Goal: Information Seeking & Learning: Learn about a topic

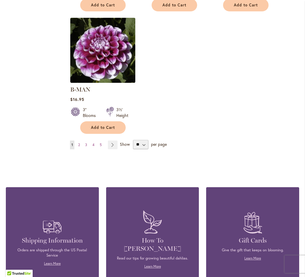
scroll to position [776, 0]
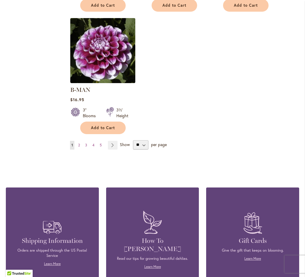
click at [115, 143] on link "Page Next" at bounding box center [113, 145] width 10 height 9
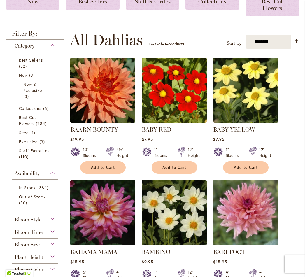
scroll to position [117, 0]
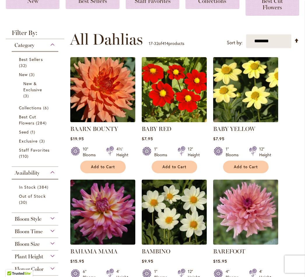
click at [87, 103] on img at bounding box center [102, 89] width 65 height 65
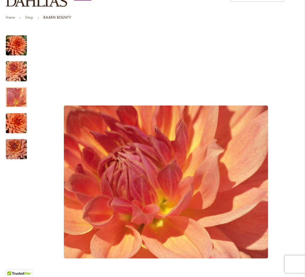
scroll to position [78, 0]
click at [18, 100] on div at bounding box center [16, 97] width 21 height 20
click at [18, 128] on img "Baarn Bounty" at bounding box center [16, 123] width 42 height 28
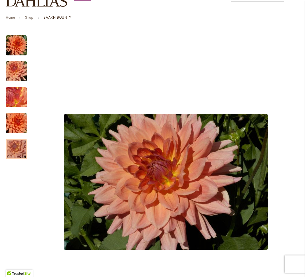
click at [21, 156] on img "Baarn Bounty" at bounding box center [16, 149] width 42 height 28
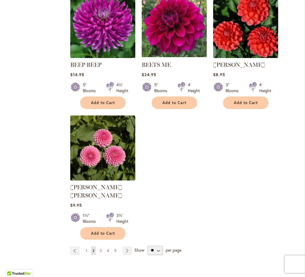
scroll to position [675, 0]
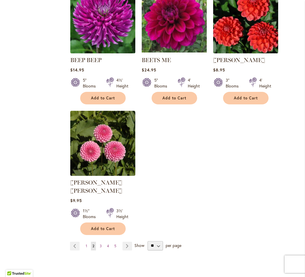
click at [128, 242] on link "Page Next" at bounding box center [127, 246] width 10 height 9
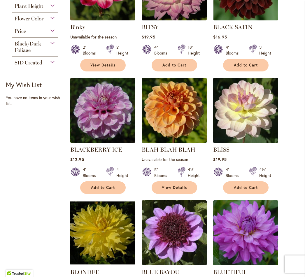
scroll to position [219, 0]
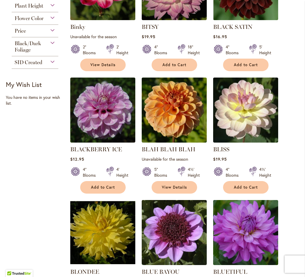
click at [106, 138] on img at bounding box center [102, 110] width 65 height 65
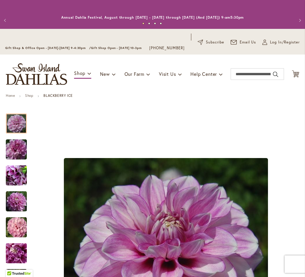
click at [18, 232] on img "BLACKBERRY ICE" at bounding box center [16, 227] width 42 height 28
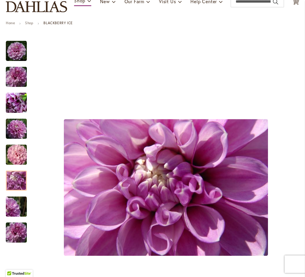
scroll to position [74, 0]
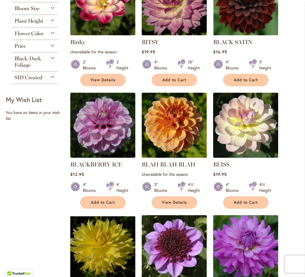
scroll to position [208, 0]
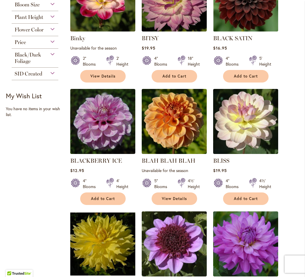
click at [105, 140] on img at bounding box center [102, 121] width 65 height 65
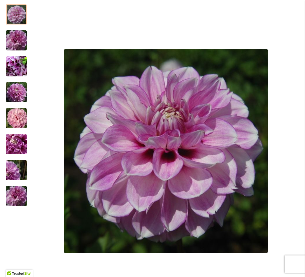
scroll to position [119, 0]
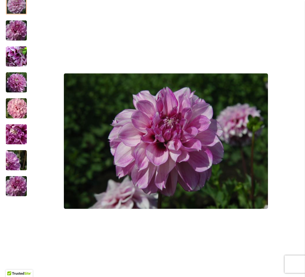
click at [23, 169] on img "BLACKBERRY ICE" at bounding box center [16, 160] width 42 height 28
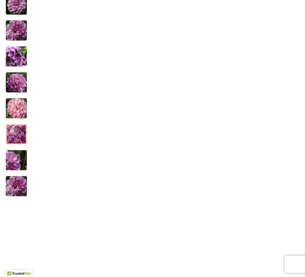
click at [19, 138] on img "BLACKBERRY ICE" at bounding box center [16, 134] width 42 height 28
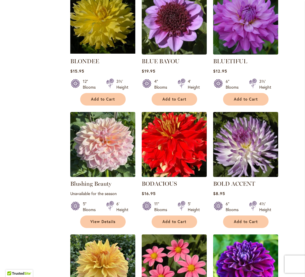
scroll to position [430, 0]
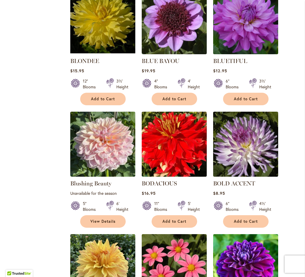
click at [184, 164] on img at bounding box center [174, 144] width 65 height 65
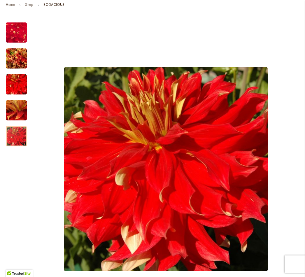
scroll to position [93, 0]
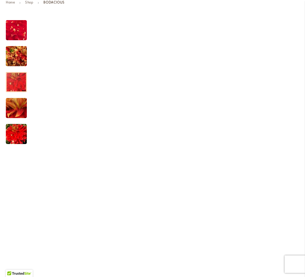
click at [21, 92] on img "BODACIOUS" at bounding box center [16, 82] width 42 height 28
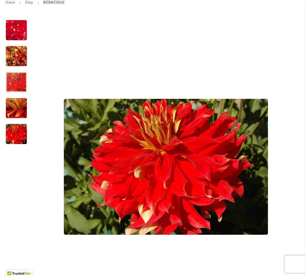
click at [10, 122] on img "BODACIOUS" at bounding box center [16, 107] width 42 height 31
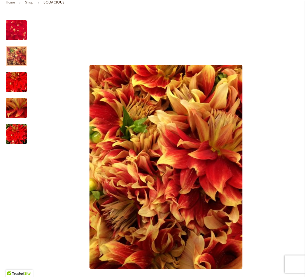
click at [14, 56] on img "BODACIOUS" at bounding box center [16, 56] width 21 height 28
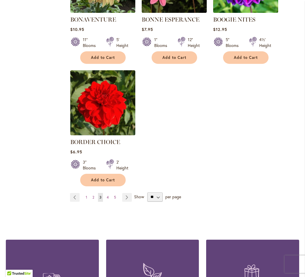
scroll to position [716, 0]
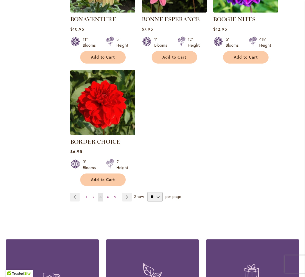
click at [125, 201] on link "Page Next" at bounding box center [127, 197] width 10 height 9
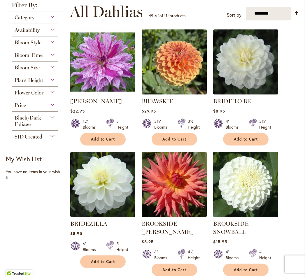
scroll to position [162, 0]
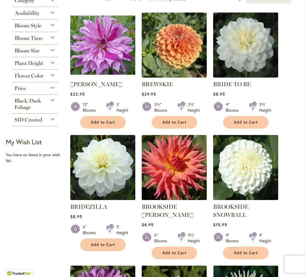
click at [183, 179] on img at bounding box center [174, 167] width 65 height 65
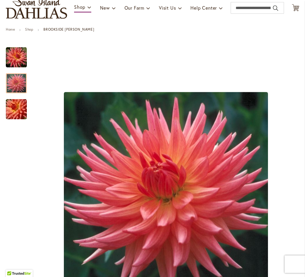
scroll to position [72, 0]
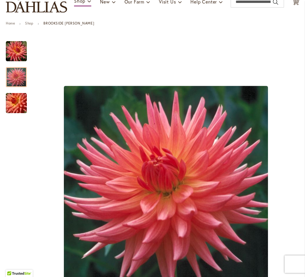
click at [17, 57] on img "BROOKSIDE CHERI" at bounding box center [16, 51] width 21 height 21
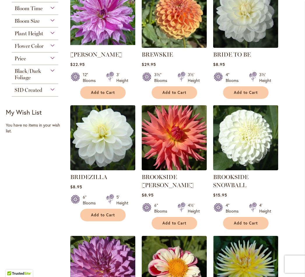
scroll to position [192, 0]
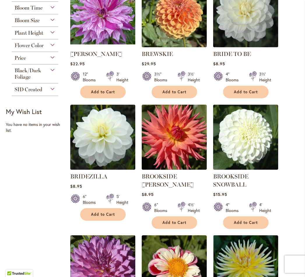
click at [253, 149] on img at bounding box center [245, 137] width 65 height 65
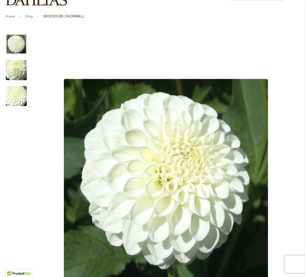
scroll to position [73, 0]
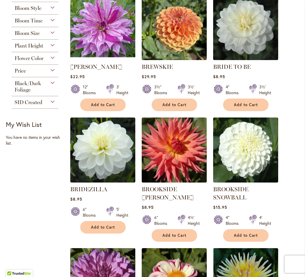
scroll to position [181, 0]
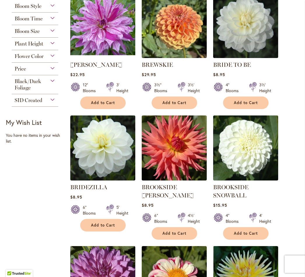
click at [105, 153] on img at bounding box center [102, 147] width 65 height 65
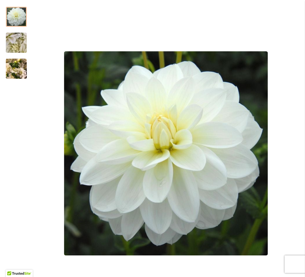
scroll to position [106, 0]
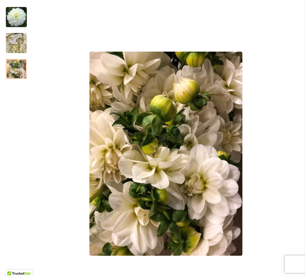
click at [18, 24] on img "BRIDEZILLA" at bounding box center [16, 17] width 21 height 21
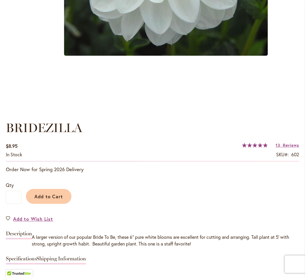
scroll to position [317, 0]
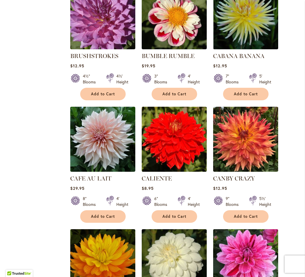
scroll to position [444, 0]
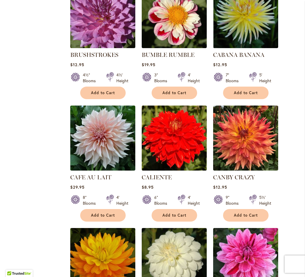
click at [101, 146] on img at bounding box center [102, 137] width 65 height 65
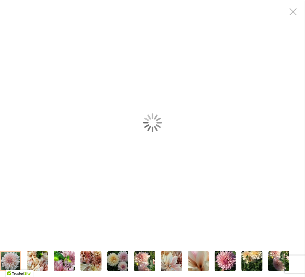
click at [283, 148] on div "Café Au Lait" at bounding box center [152, 122] width 305 height 245
click at [142, 264] on img "Café Au Lait" at bounding box center [144, 261] width 21 height 22
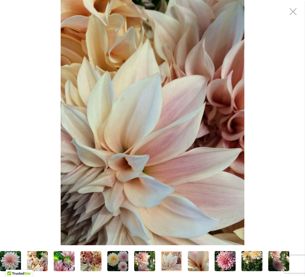
click at [177, 258] on img "Café Au Lait" at bounding box center [171, 261] width 21 height 28
click at [265, 149] on div "Café Au Lait" at bounding box center [152, 122] width 305 height 245
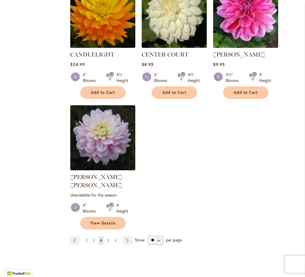
scroll to position [684, 0]
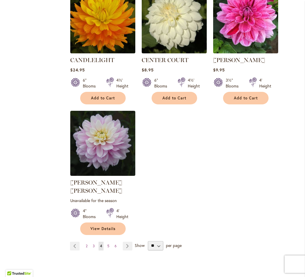
click at [125, 243] on link "Page Next" at bounding box center [128, 246] width 10 height 9
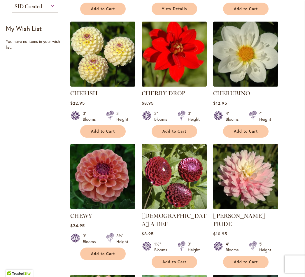
scroll to position [279, 0]
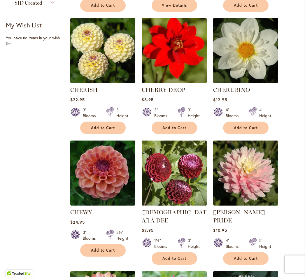
click at [246, 176] on img at bounding box center [245, 172] width 65 height 65
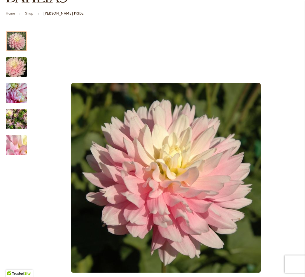
scroll to position [93, 0]
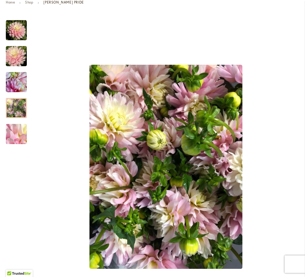
click at [15, 112] on img "CHILSON'S PRIDE" at bounding box center [16, 108] width 21 height 28
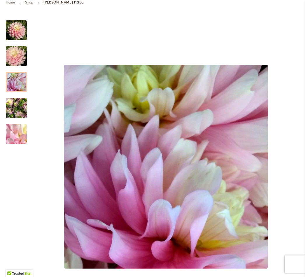
click at [12, 87] on img "CHILSON'S PRIDE" at bounding box center [16, 82] width 21 height 21
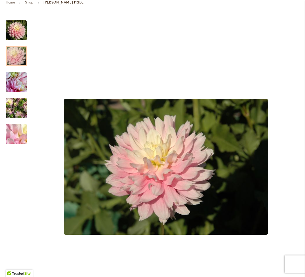
click at [12, 61] on img "CHILSON'S PRIDE" at bounding box center [16, 56] width 42 height 28
click at [6, 39] on img "CHILSON'S PRIDE" at bounding box center [16, 30] width 21 height 21
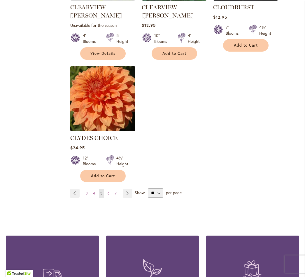
scroll to position [734, 0]
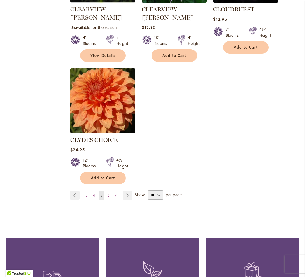
click at [104, 103] on img at bounding box center [102, 100] width 65 height 65
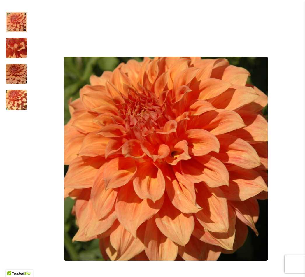
scroll to position [98, 0]
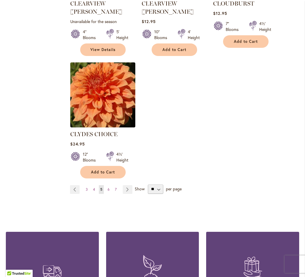
scroll to position [740, 0]
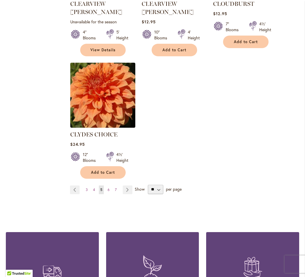
click at [123, 185] on link "Page Next" at bounding box center [128, 189] width 10 height 9
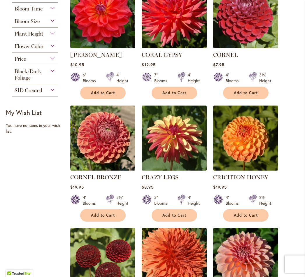
scroll to position [191, 0]
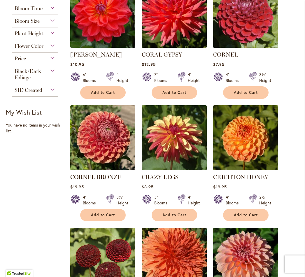
click at [176, 150] on img at bounding box center [174, 137] width 65 height 65
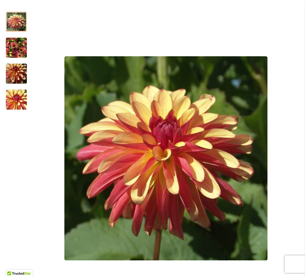
scroll to position [116, 0]
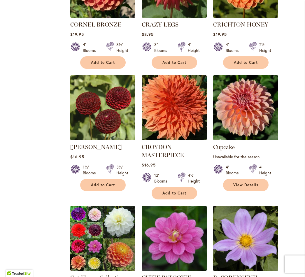
scroll to position [354, 0]
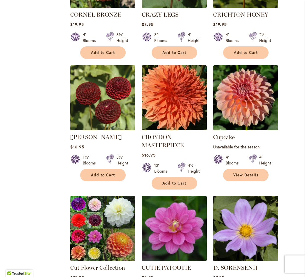
click at [255, 118] on img at bounding box center [245, 97] width 65 height 65
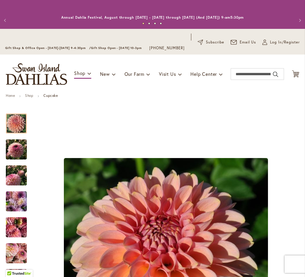
click at [18, 202] on img "Cupcake" at bounding box center [16, 201] width 21 height 28
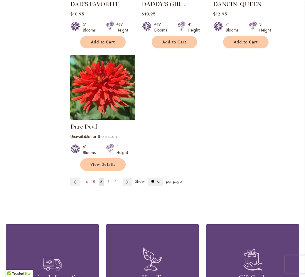
scroll to position [746, 0]
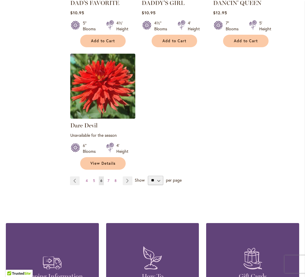
click at [126, 185] on link "Page Next" at bounding box center [128, 180] width 10 height 9
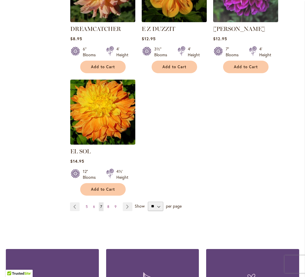
scroll to position [723, 0]
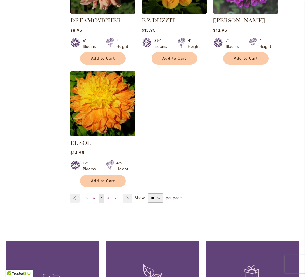
click at [126, 195] on link "Page Next" at bounding box center [128, 198] width 10 height 9
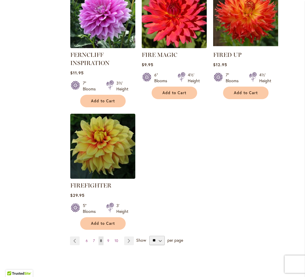
scroll to position [726, 0]
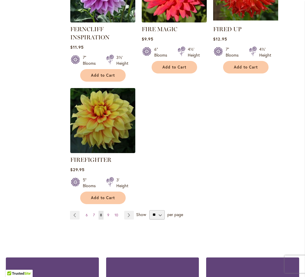
click at [129, 219] on link "Page Next" at bounding box center [129, 215] width 10 height 9
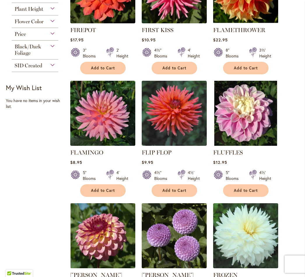
scroll to position [216, 0]
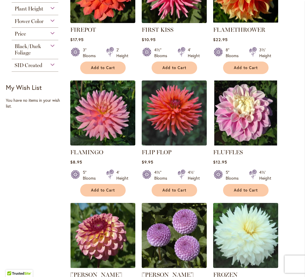
click at [172, 129] on img at bounding box center [174, 112] width 65 height 65
click at [174, 147] on link at bounding box center [174, 144] width 65 height 6
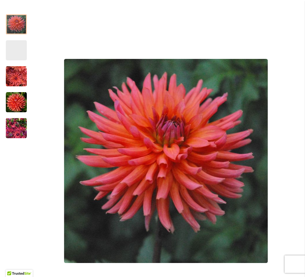
scroll to position [114, 0]
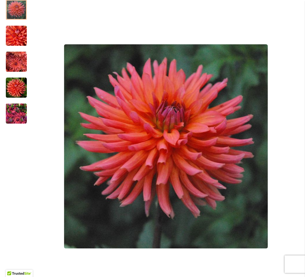
click at [22, 123] on img "FLIP FLOP" at bounding box center [16, 114] width 21 height 28
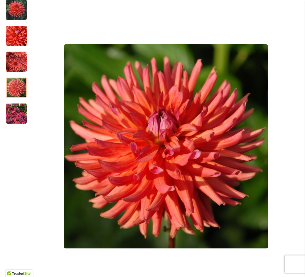
click at [14, 94] on img "FLIP FLOP" at bounding box center [16, 87] width 21 height 21
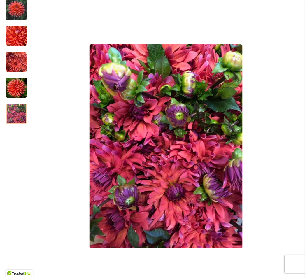
click at [13, 117] on img "FLIP FLOP" at bounding box center [16, 114] width 21 height 28
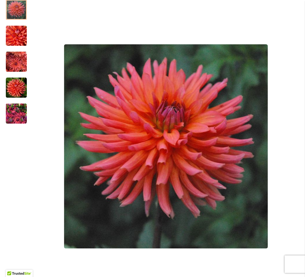
click at [17, 17] on img "FLIP FLOP" at bounding box center [16, 9] width 21 height 21
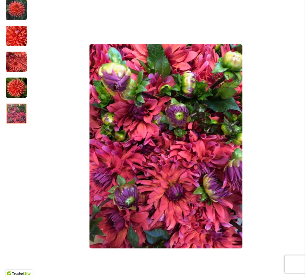
click at [16, 125] on img "FLIP FLOP" at bounding box center [16, 114] width 21 height 28
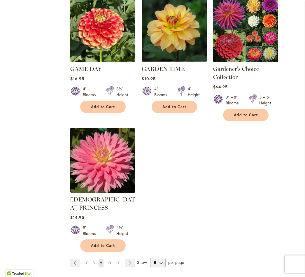
scroll to position [700, 0]
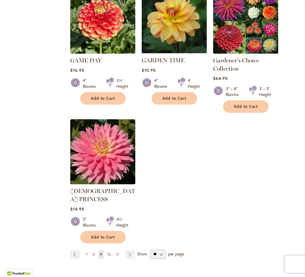
click at [133, 250] on link "Page Next" at bounding box center [130, 254] width 10 height 9
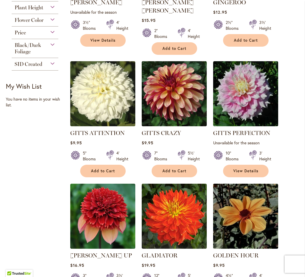
scroll to position [378, 0]
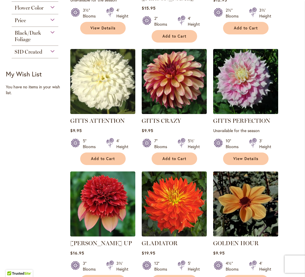
click at [170, 83] on img at bounding box center [174, 81] width 65 height 65
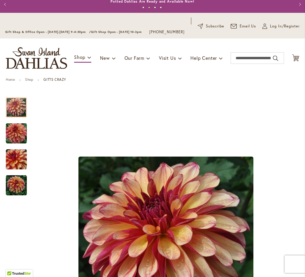
scroll to position [10, 0]
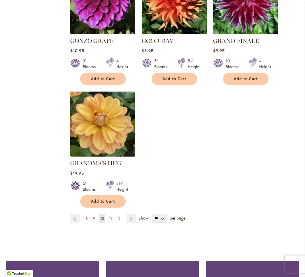
scroll to position [703, 0]
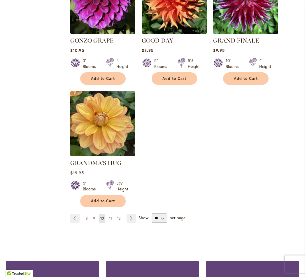
click at [132, 216] on link "Page Next" at bounding box center [131, 218] width 10 height 9
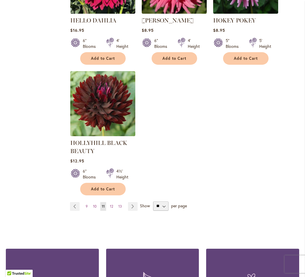
scroll to position [741, 0]
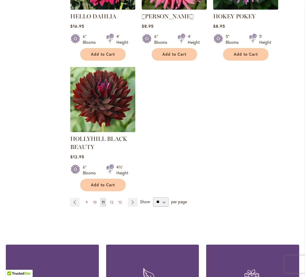
click at [131, 207] on link "Page Next" at bounding box center [133, 202] width 10 height 9
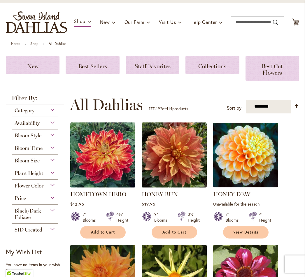
scroll to position [52, 0]
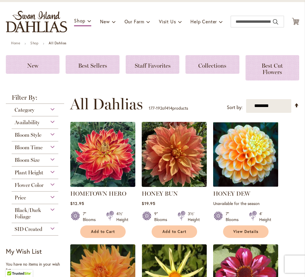
click at [264, 180] on img at bounding box center [245, 154] width 65 height 65
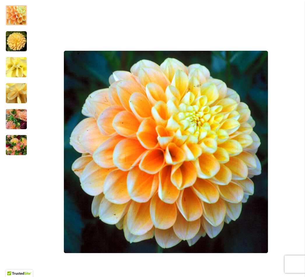
scroll to position [108, 0]
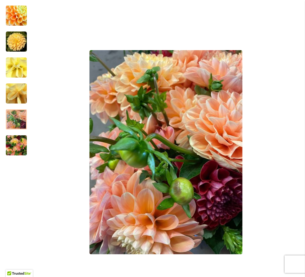
click at [22, 119] on img "Honey Dew" at bounding box center [16, 119] width 21 height 28
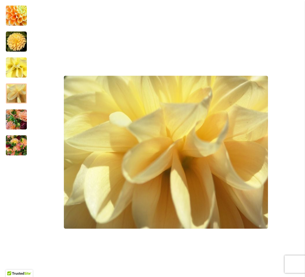
click at [24, 92] on img "Honey Dew" at bounding box center [16, 93] width 42 height 31
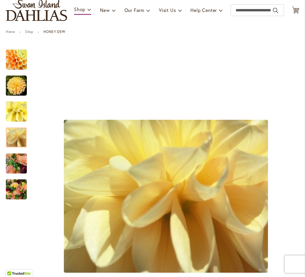
scroll to position [63, 0]
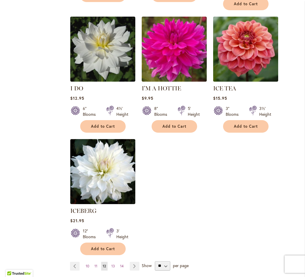
scroll to position [658, 0]
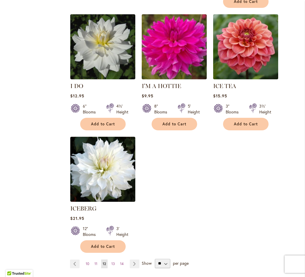
click at [133, 262] on link "Page Next" at bounding box center [135, 263] width 10 height 9
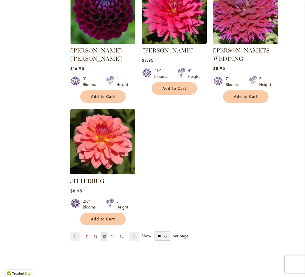
scroll to position [702, 0]
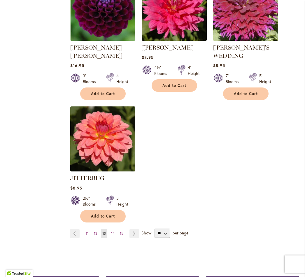
click at [133, 232] on link "Page Next" at bounding box center [134, 233] width 10 height 9
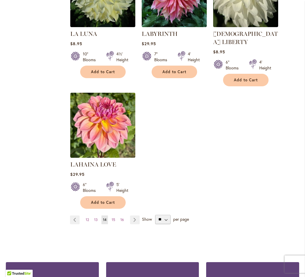
scroll to position [711, 0]
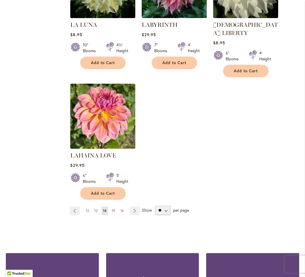
click at [133, 209] on link "Page Next" at bounding box center [135, 210] width 10 height 9
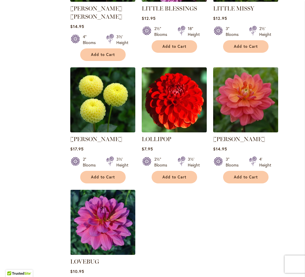
scroll to position [603, 0]
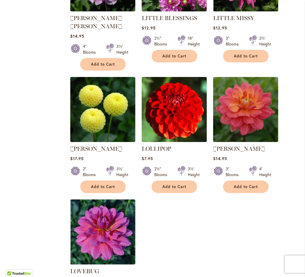
click at [168, 114] on img at bounding box center [174, 109] width 65 height 65
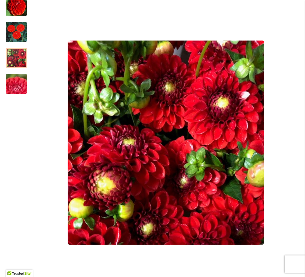
scroll to position [120, 0]
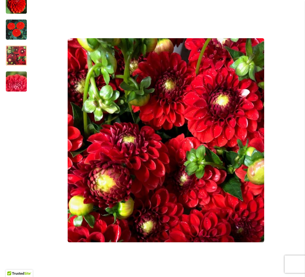
click at [6, 60] on div at bounding box center [16, 55] width 21 height 20
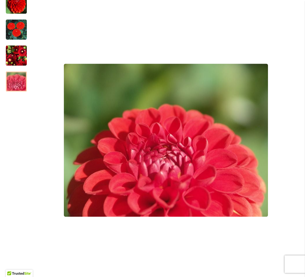
click at [16, 87] on img "LOLLIPOP" at bounding box center [16, 81] width 42 height 31
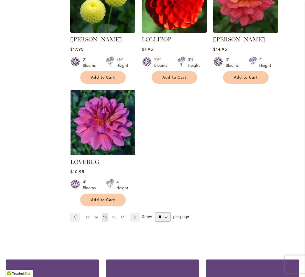
scroll to position [716, 0]
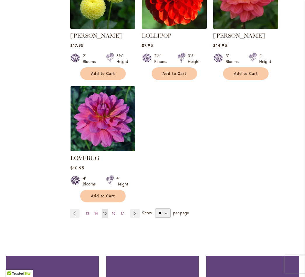
click at [132, 209] on link "Page Next" at bounding box center [135, 213] width 10 height 9
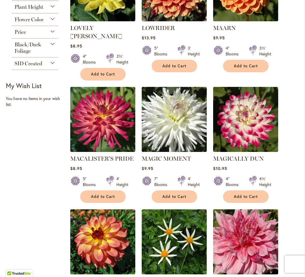
scroll to position [226, 0]
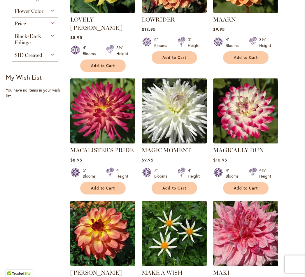
click at [96, 124] on img at bounding box center [102, 110] width 65 height 65
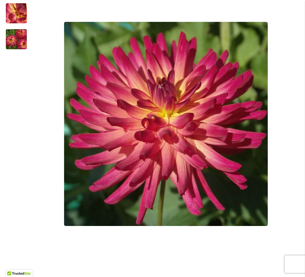
scroll to position [131, 0]
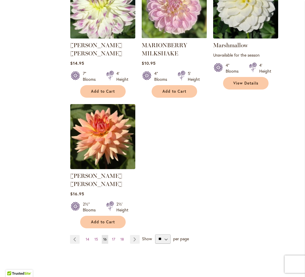
scroll to position [705, 0]
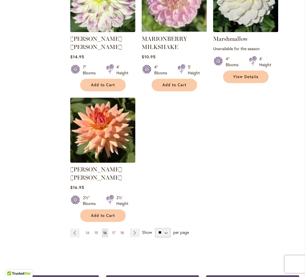
click at [133, 228] on link "Page Next" at bounding box center [135, 232] width 10 height 9
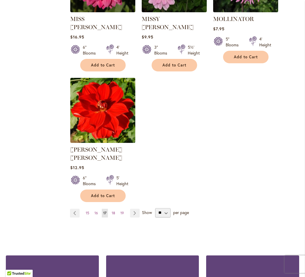
scroll to position [717, 0]
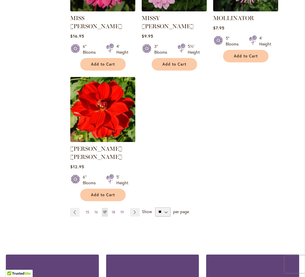
click at [135, 208] on link "Page Next" at bounding box center [135, 212] width 10 height 9
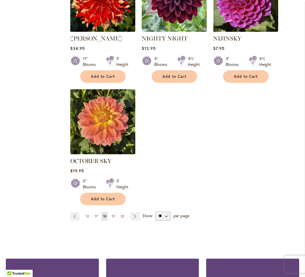
scroll to position [706, 0]
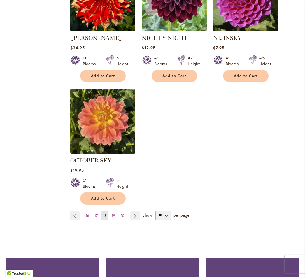
click at [139, 217] on link "Page Next" at bounding box center [135, 215] width 10 height 9
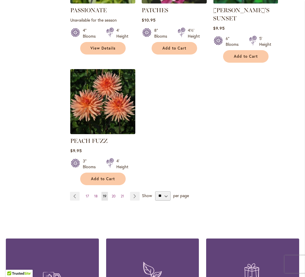
scroll to position [734, 0]
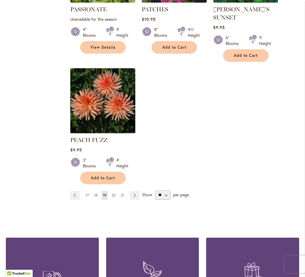
click at [135, 191] on link "Page Next" at bounding box center [135, 195] width 10 height 9
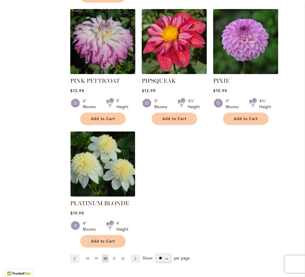
scroll to position [679, 0]
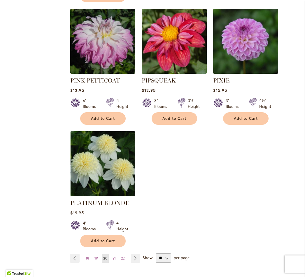
click at [134, 254] on link "Page Next" at bounding box center [136, 258] width 10 height 9
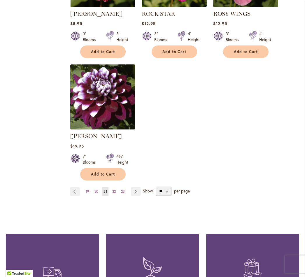
scroll to position [734, 0]
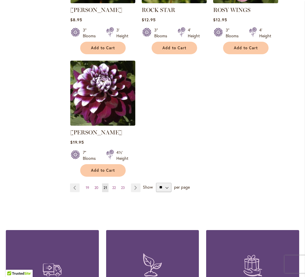
click at [133, 192] on link "Page Next" at bounding box center [136, 187] width 10 height 9
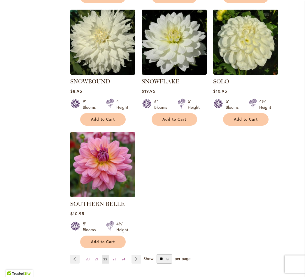
scroll to position [667, 0]
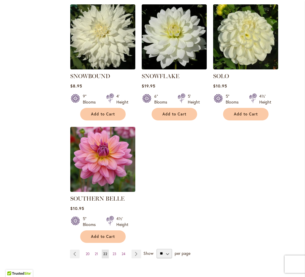
click at [104, 166] on img at bounding box center [102, 159] width 65 height 65
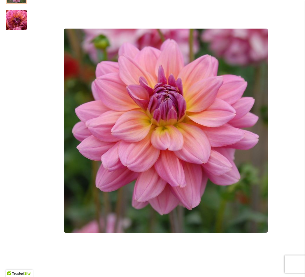
scroll to position [125, 0]
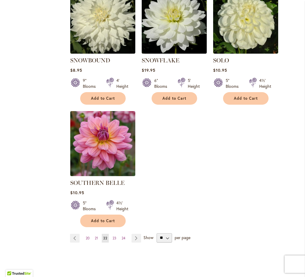
scroll to position [688, 0]
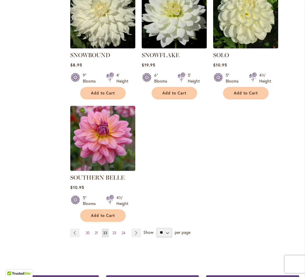
click at [137, 232] on link "Page Next" at bounding box center [136, 232] width 10 height 9
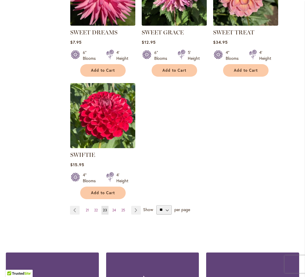
scroll to position [712, 0]
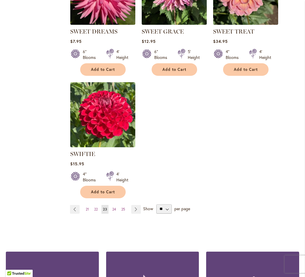
click at [134, 212] on link "Page Next" at bounding box center [136, 209] width 10 height 9
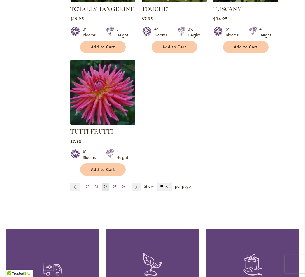
scroll to position [735, 0]
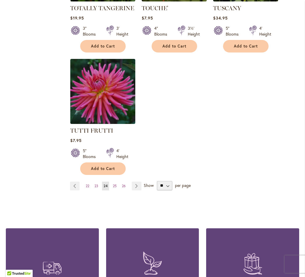
click at [136, 184] on link "Page Next" at bounding box center [137, 186] width 10 height 9
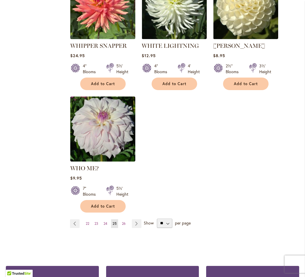
scroll to position [698, 0]
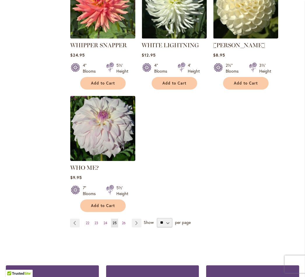
click at [134, 220] on link "Page Next" at bounding box center [137, 223] width 10 height 9
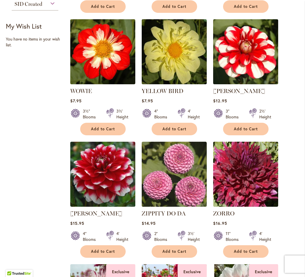
scroll to position [267, 0]
